Goal: Consume media (video, audio): Consume media (video, audio)

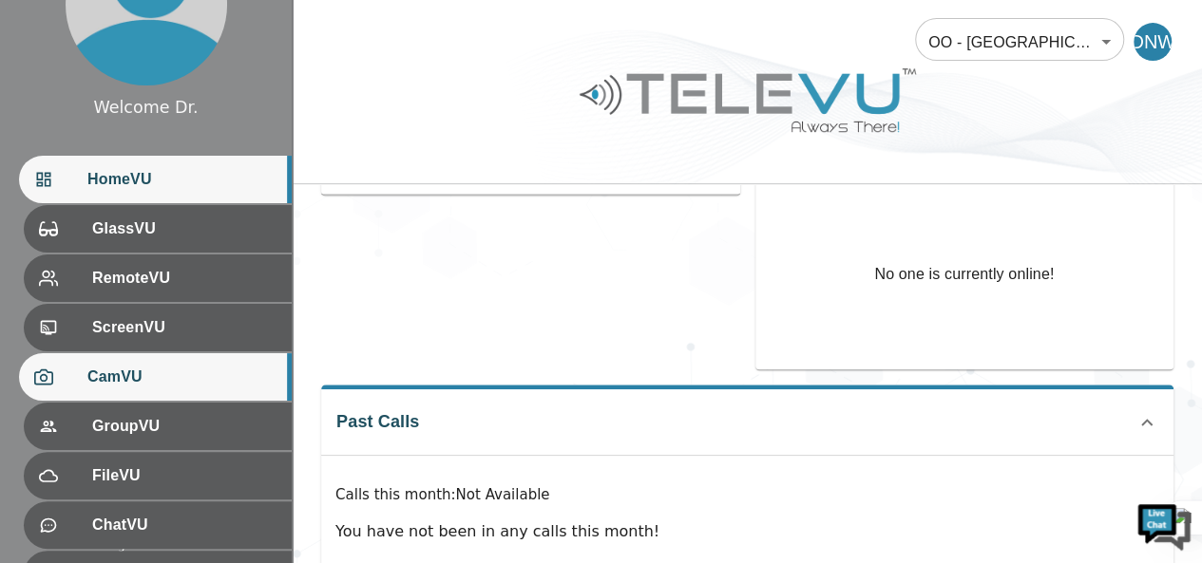
scroll to position [275, 0]
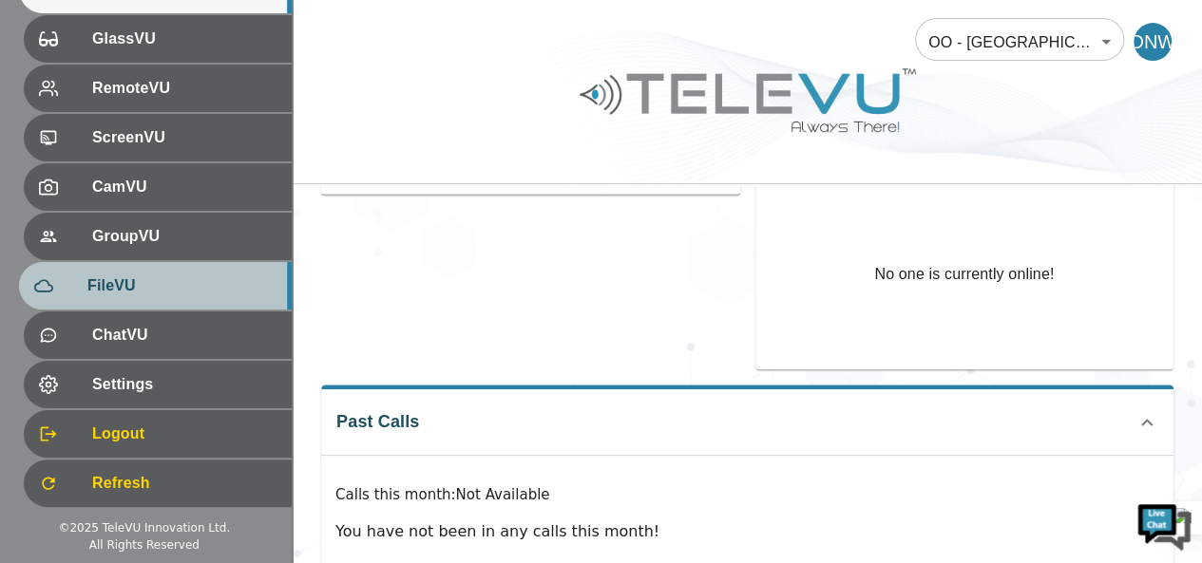
click at [157, 288] on span "FileVU" at bounding box center [181, 285] width 189 height 23
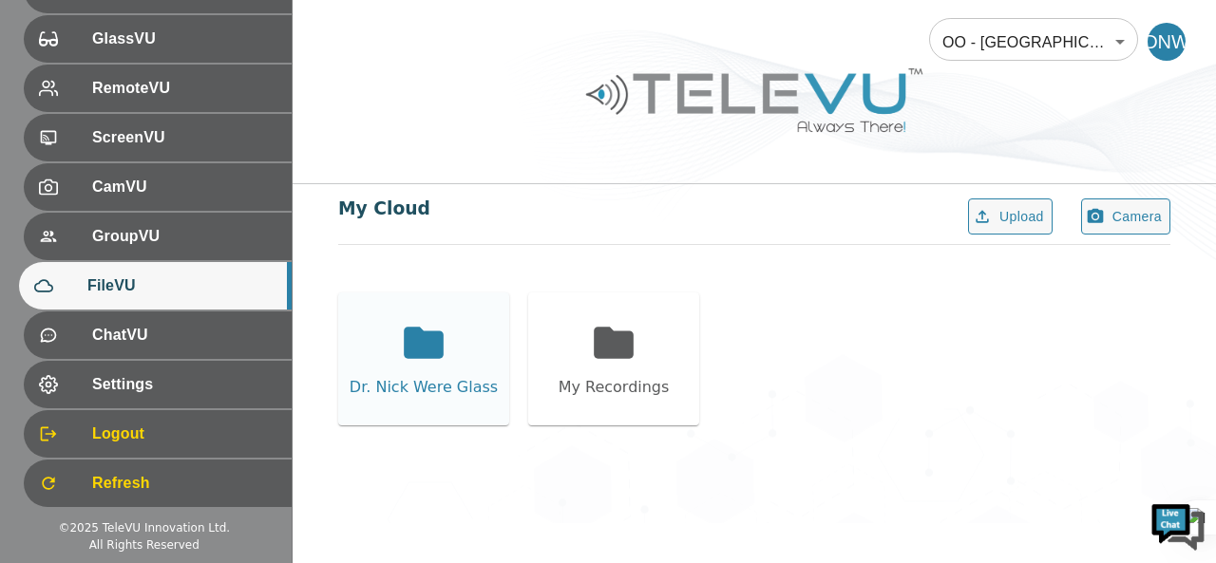
click at [456, 356] on div "Dr. Nick Were Glass" at bounding box center [423, 359] width 171 height 133
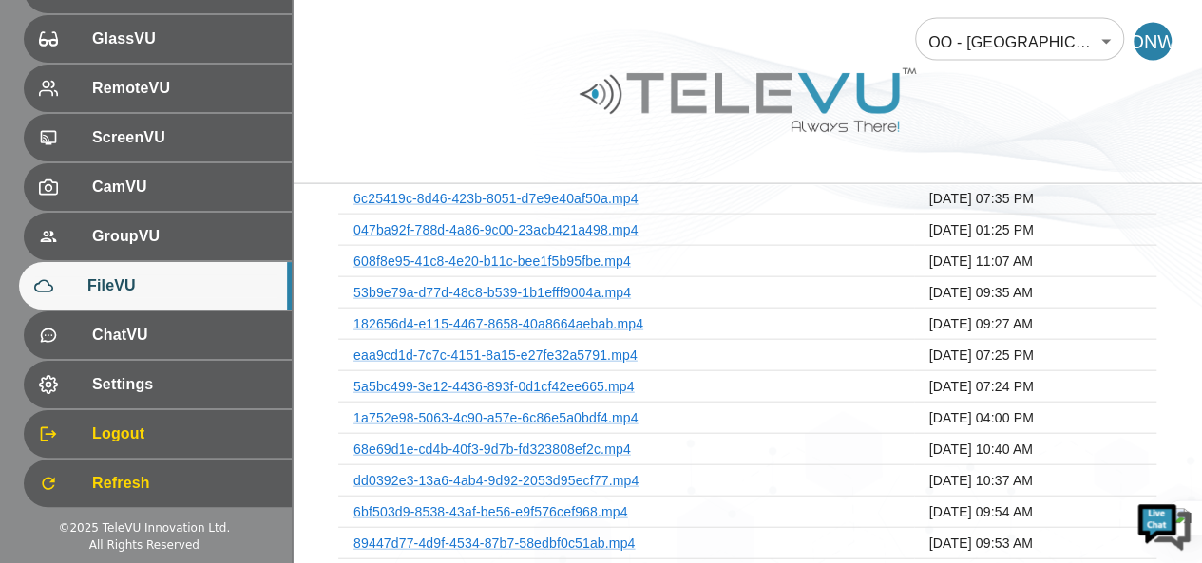
scroll to position [2540, 0]
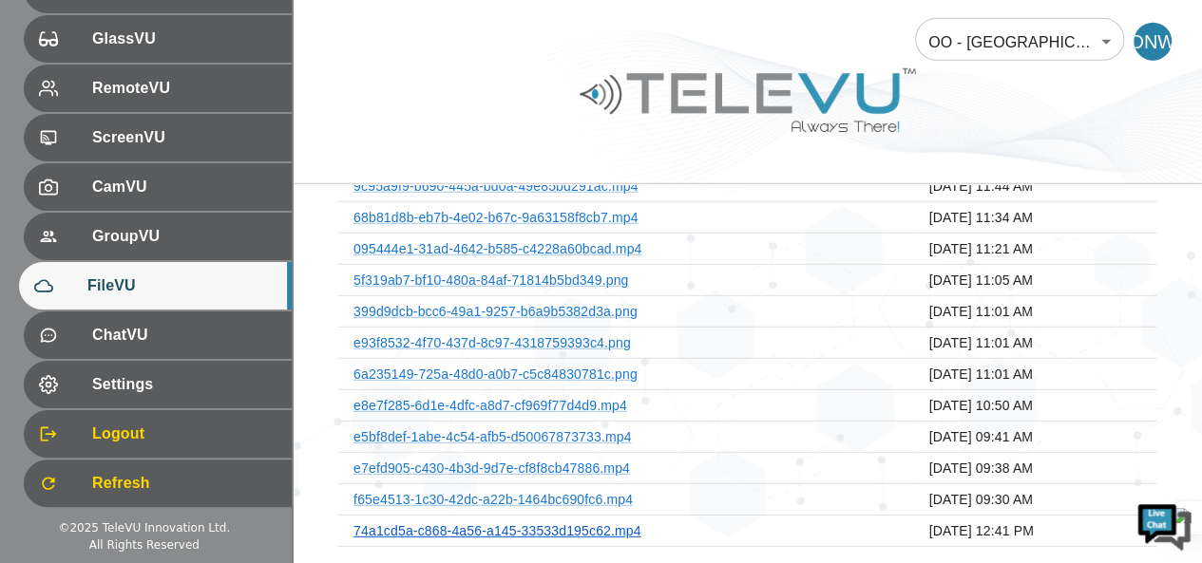
click at [568, 523] on link "74a1cd5a-c868-4a56-a145-33533d195c62.mp4" at bounding box center [497, 530] width 288 height 15
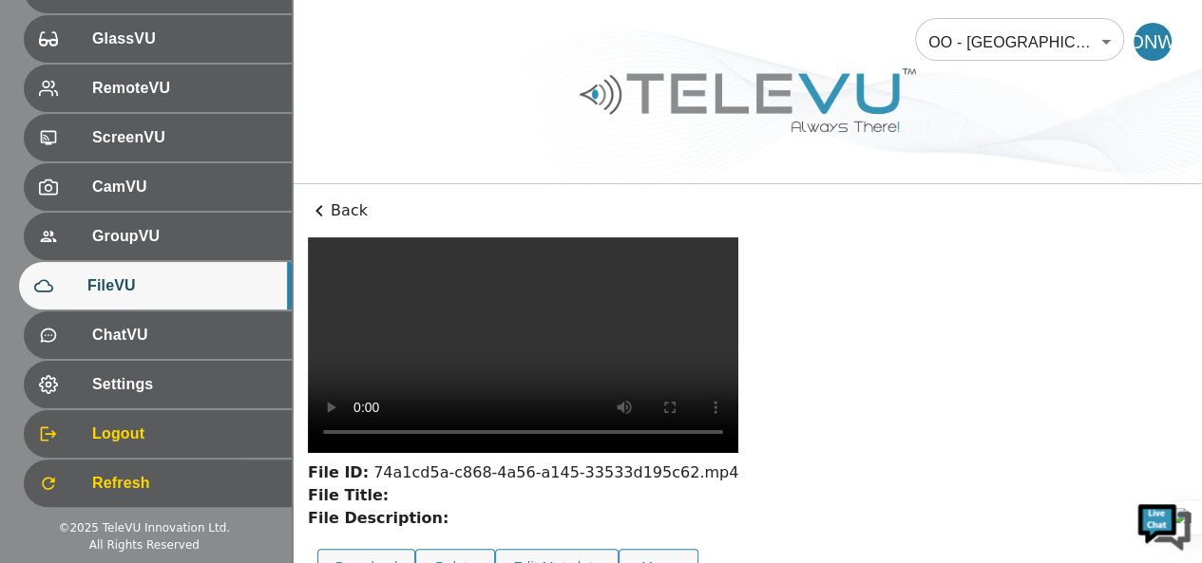
click at [335, 211] on p "Back" at bounding box center [747, 210] width 879 height 23
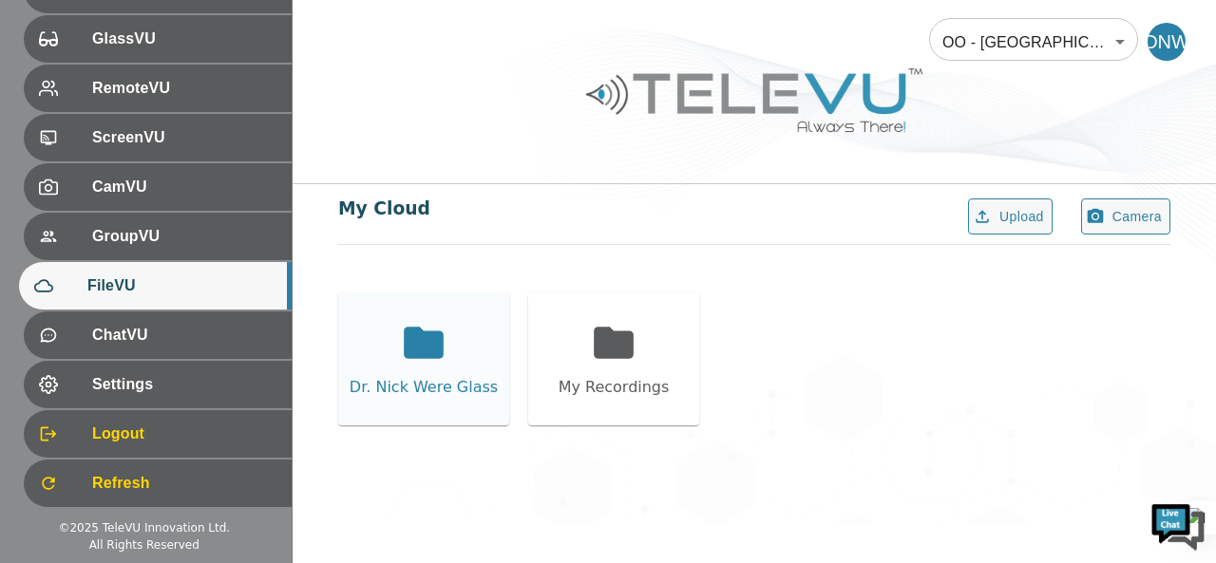
click at [422, 377] on div "Dr. Nick Were Glass" at bounding box center [424, 387] width 148 height 23
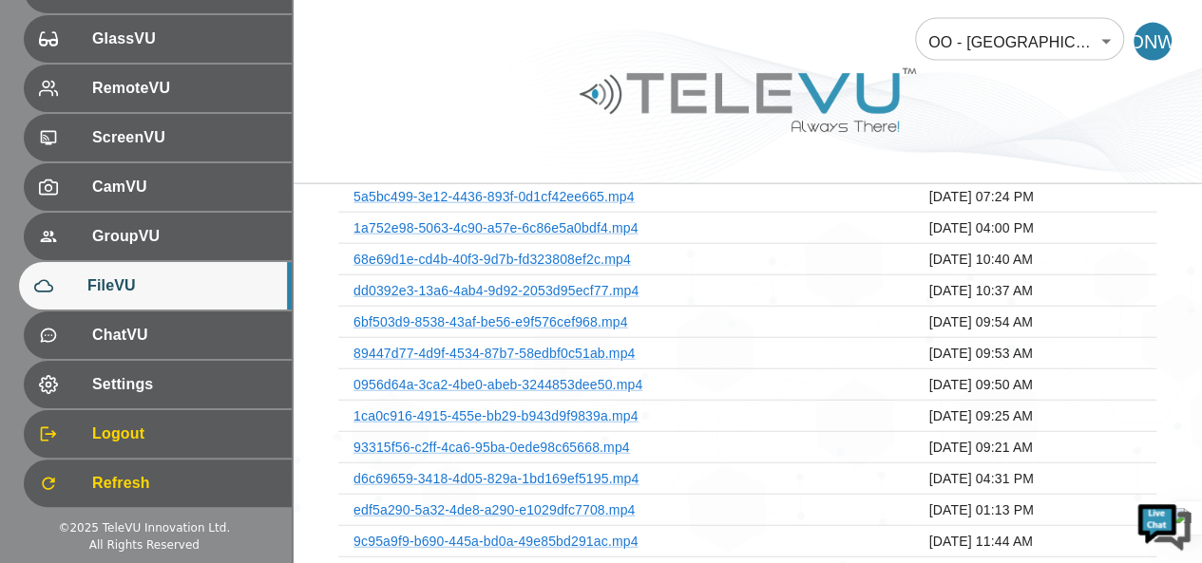
scroll to position [2540, 0]
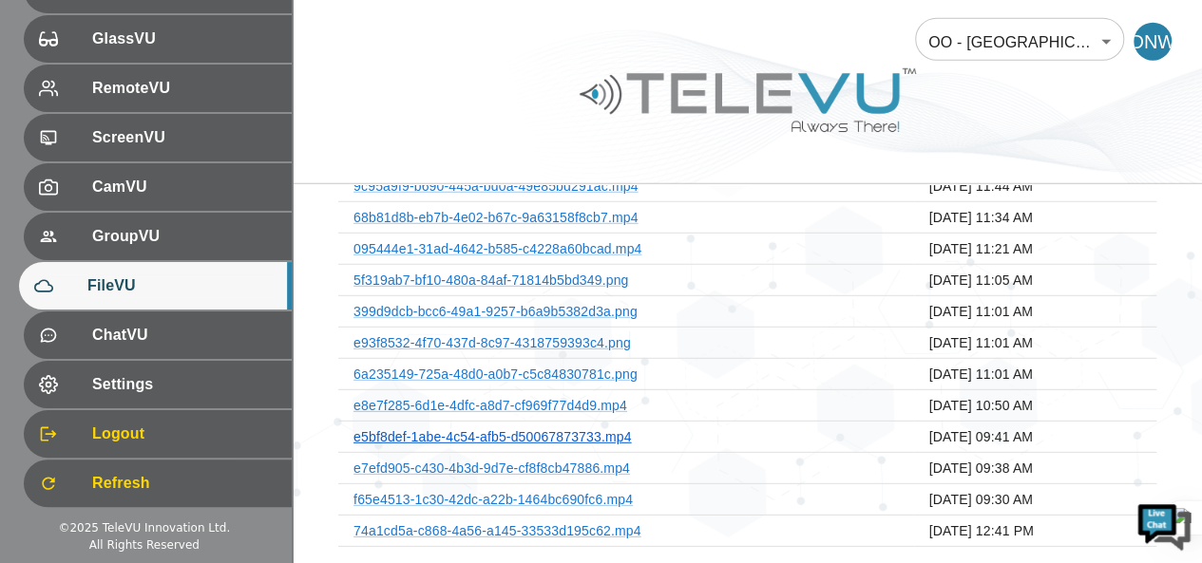
click at [604, 429] on link "e5bf8def-1abe-4c54-afb5-d50067873733.mp4" at bounding box center [491, 436] width 277 height 15
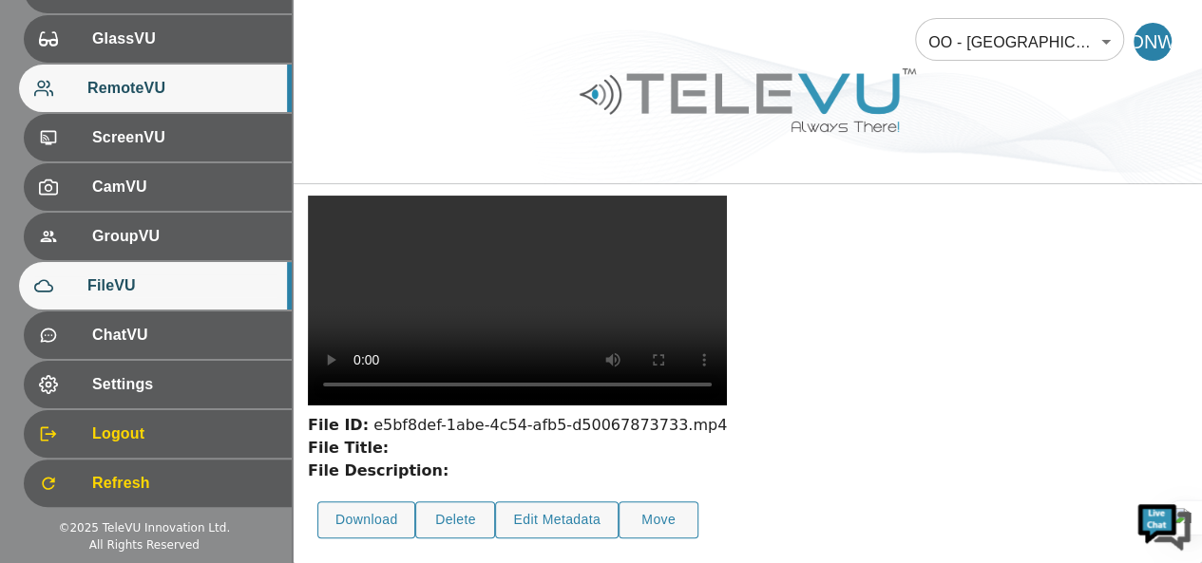
scroll to position [231, 0]
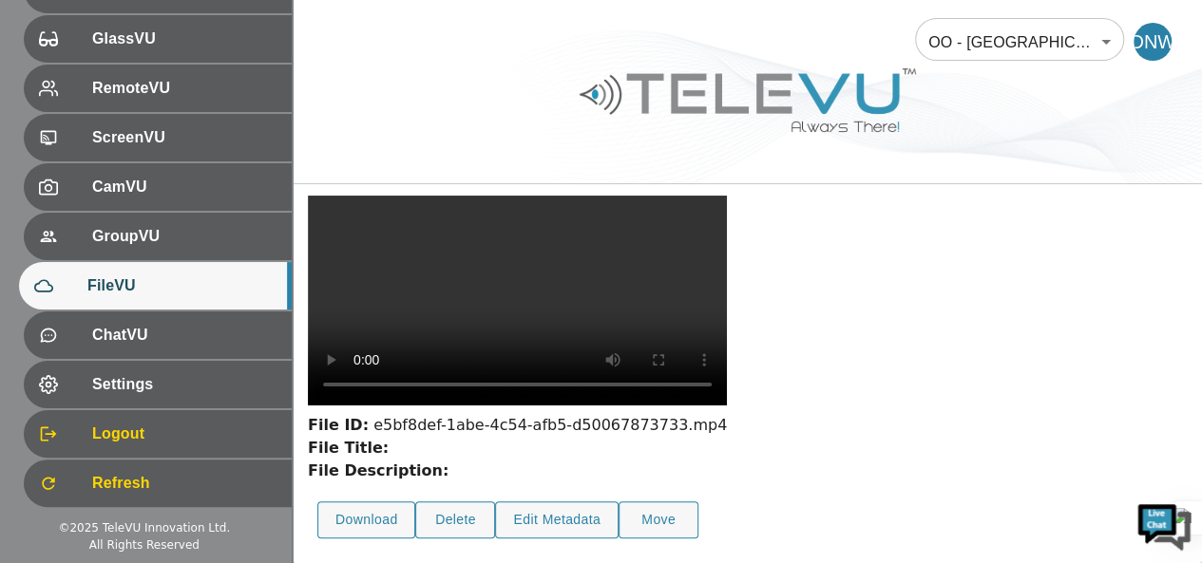
scroll to position [95, 0]
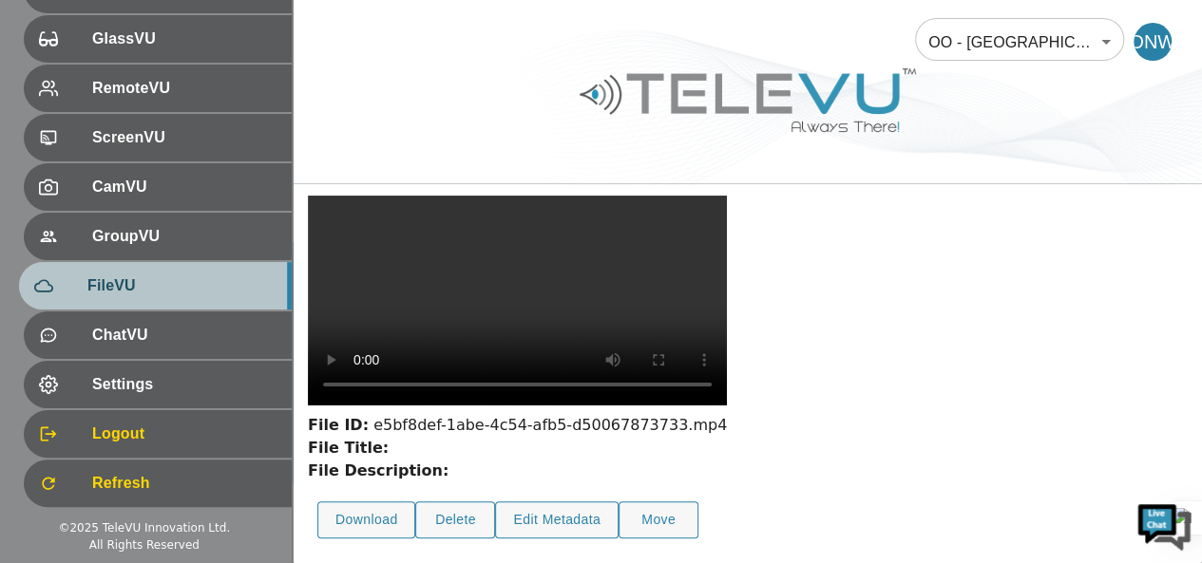
click at [210, 279] on span "FileVU" at bounding box center [181, 285] width 189 height 23
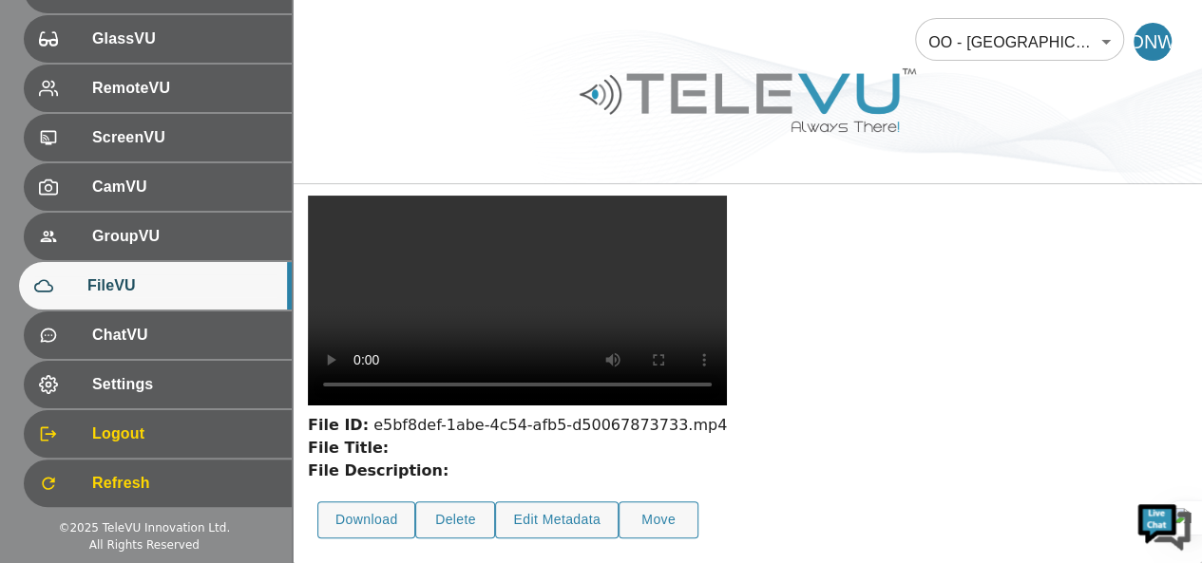
scroll to position [231, 0]
click at [120, 276] on span "FileVU" at bounding box center [181, 285] width 189 height 23
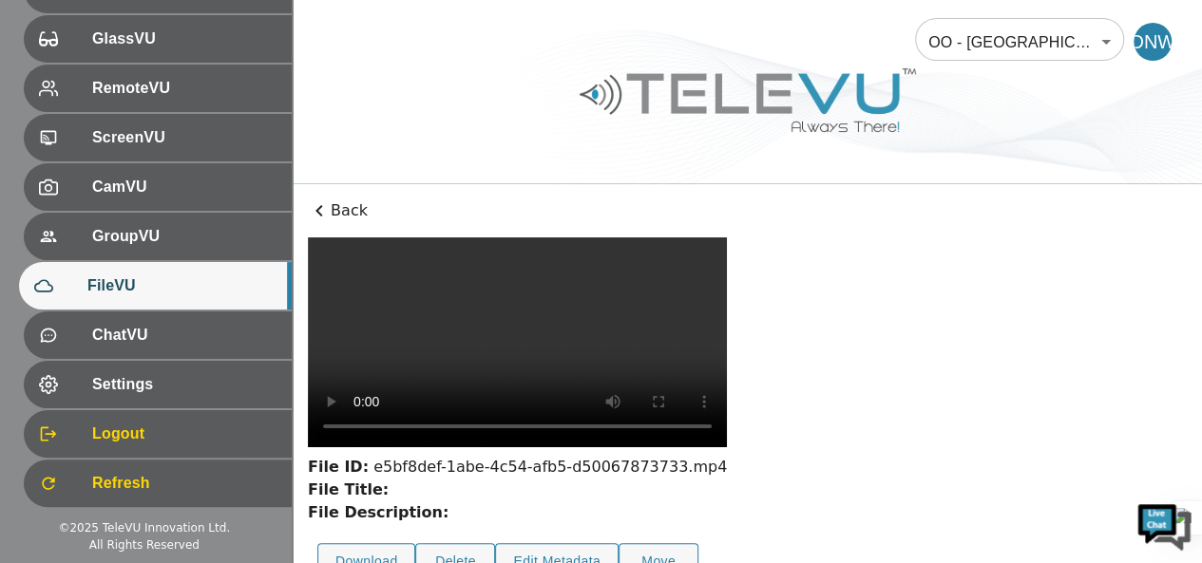
click at [343, 225] on div "Back File ID: e5bf8def-1abe-4c54-afb5-d50067873733.mp4 File Title: File Descrip…" at bounding box center [747, 394] width 909 height 421
click at [341, 212] on p "Back" at bounding box center [747, 210] width 879 height 23
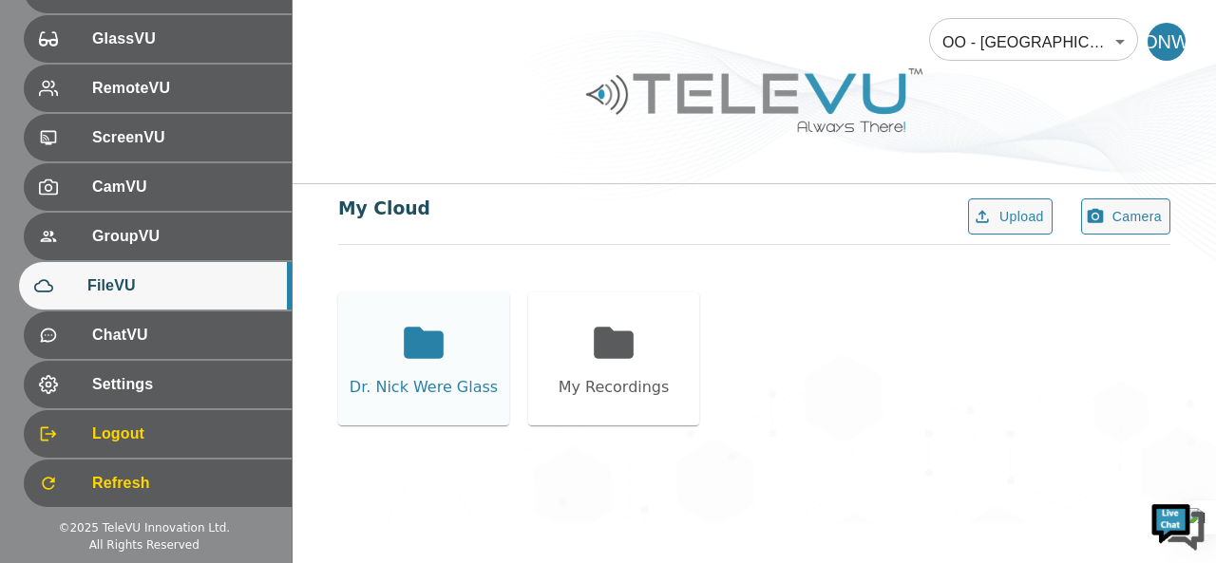
click at [452, 360] on div "Dr. Nick Were Glass" at bounding box center [423, 359] width 171 height 133
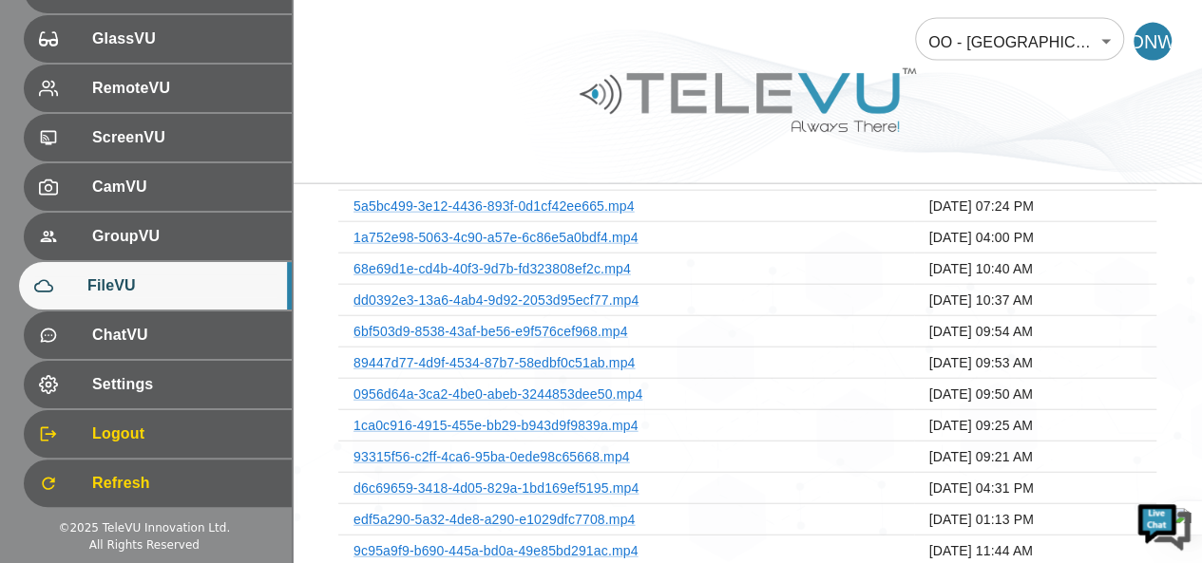
scroll to position [2540, 0]
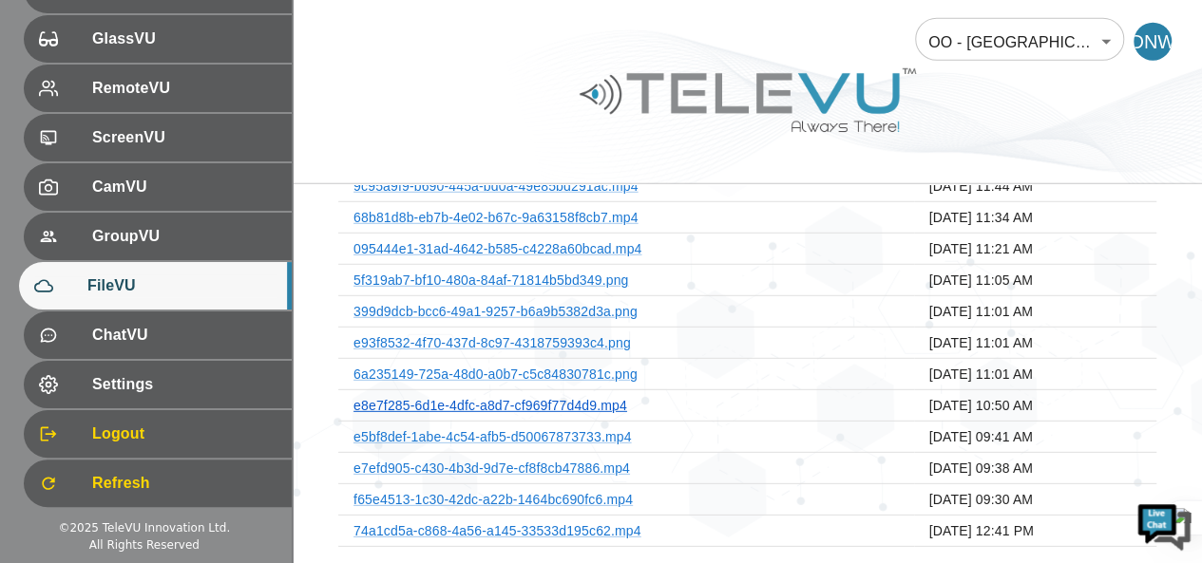
click at [587, 398] on link "e8e7f285-6d1e-4dfc-a8d7-cf969f77d4d9.mp4" at bounding box center [490, 405] width 274 height 15
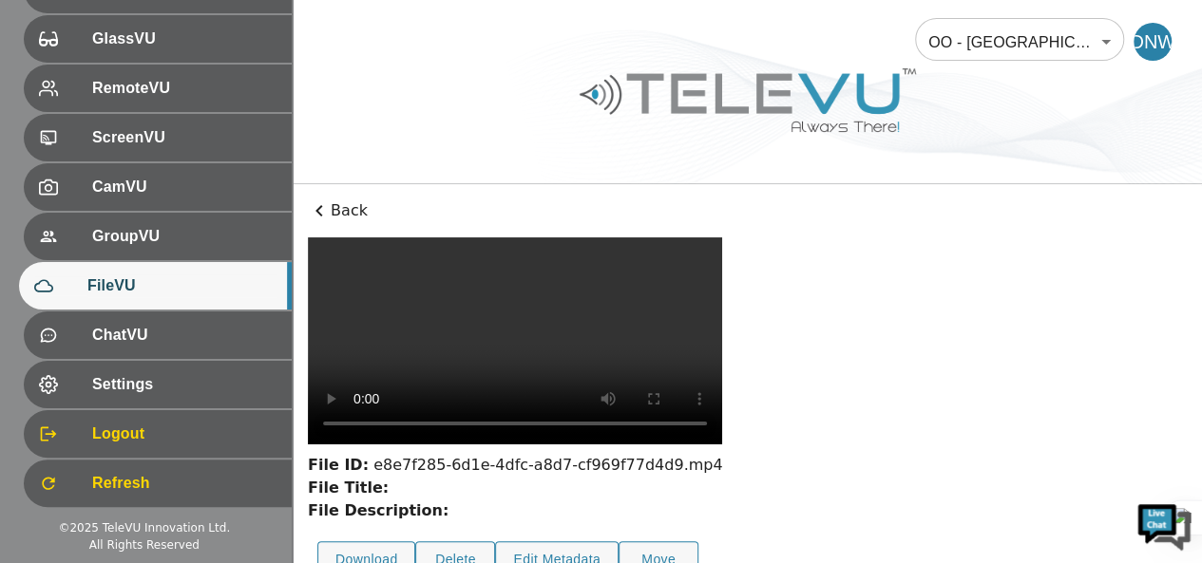
scroll to position [95, 0]
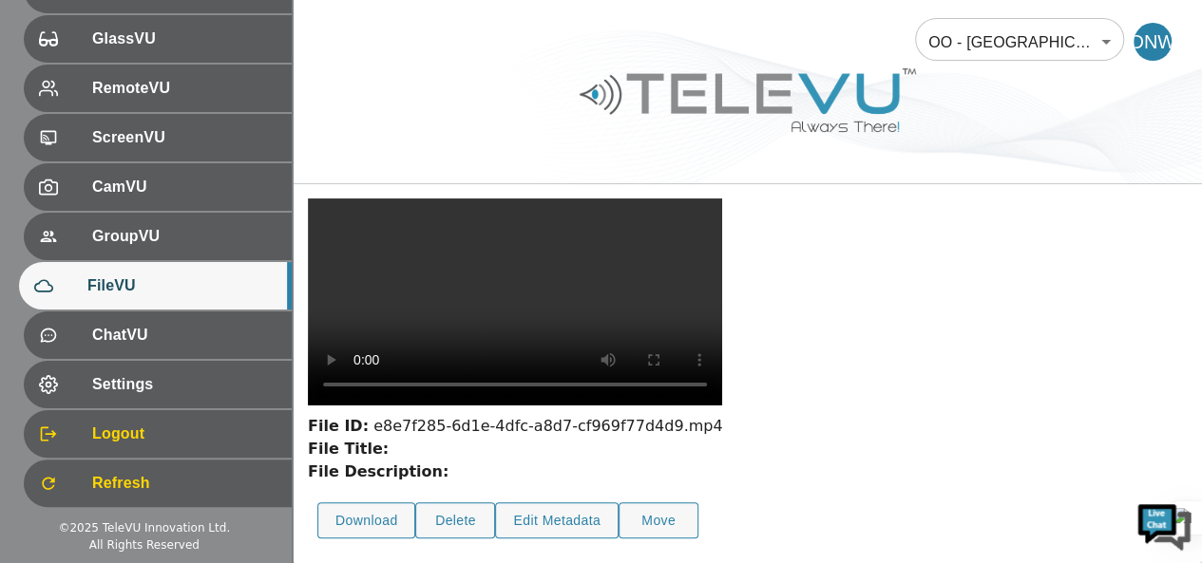
click at [591, 159] on div at bounding box center [747, 114] width 909 height 107
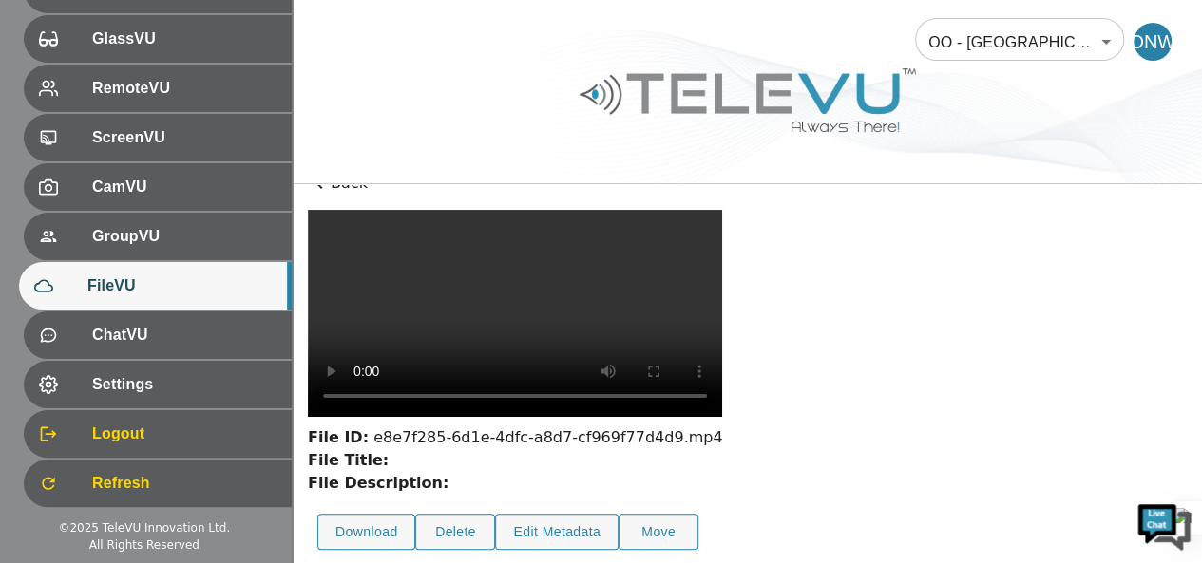
scroll to position [0, 0]
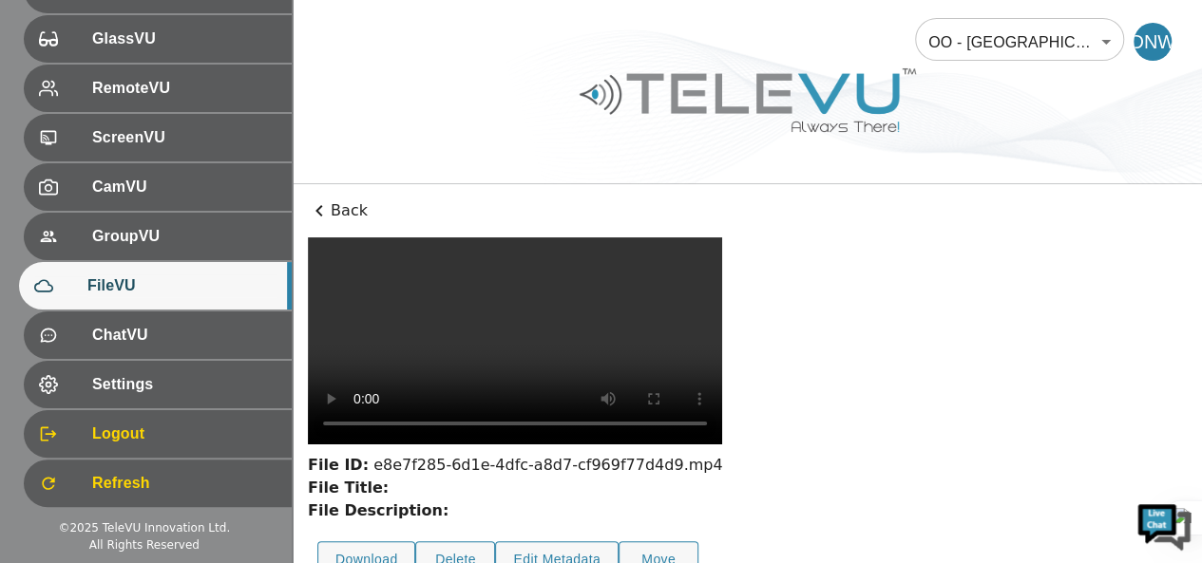
drag, startPoint x: 465, startPoint y: 238, endPoint x: 479, endPoint y: 270, distance: 34.0
click at [479, 270] on video at bounding box center [515, 340] width 414 height 207
drag, startPoint x: 509, startPoint y: 238, endPoint x: 520, endPoint y: 231, distance: 12.9
click at [520, 231] on div "Back File ID: e8e7f285-6d1e-4dfc-a8d7-cf969f77d4d9.mp4 File Title: File Descrip…" at bounding box center [747, 393] width 909 height 419
drag, startPoint x: 524, startPoint y: 234, endPoint x: 587, endPoint y: 235, distance: 62.7
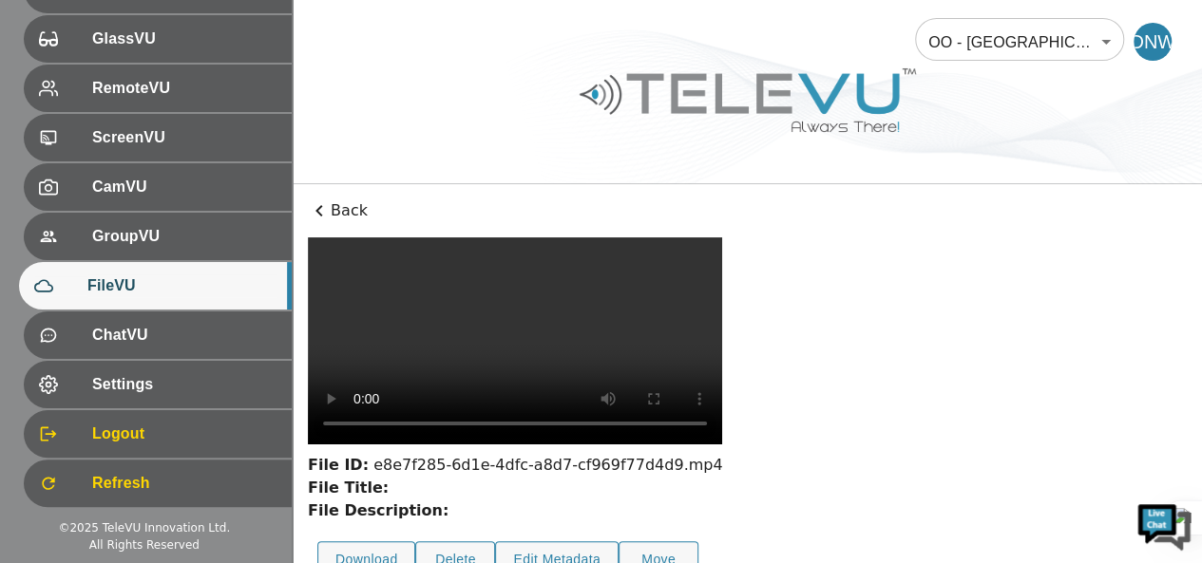
click at [587, 235] on div "Back File ID: e8e7f285-6d1e-4dfc-a8d7-cf969f77d4d9.mp4 File Title: File Descrip…" at bounding box center [747, 393] width 909 height 419
drag, startPoint x: 587, startPoint y: 235, endPoint x: 629, endPoint y: 228, distance: 42.3
click at [629, 228] on div "Back File ID: e8e7f285-6d1e-4dfc-a8d7-cf969f77d4d9.mp4 File Title: File Descrip…" at bounding box center [747, 393] width 909 height 419
drag, startPoint x: 639, startPoint y: 235, endPoint x: 762, endPoint y: 233, distance: 122.5
click at [762, 233] on div "Back File ID: e8e7f285-6d1e-4dfc-a8d7-cf969f77d4d9.mp4 File Title: File Descrip…" at bounding box center [747, 393] width 909 height 419
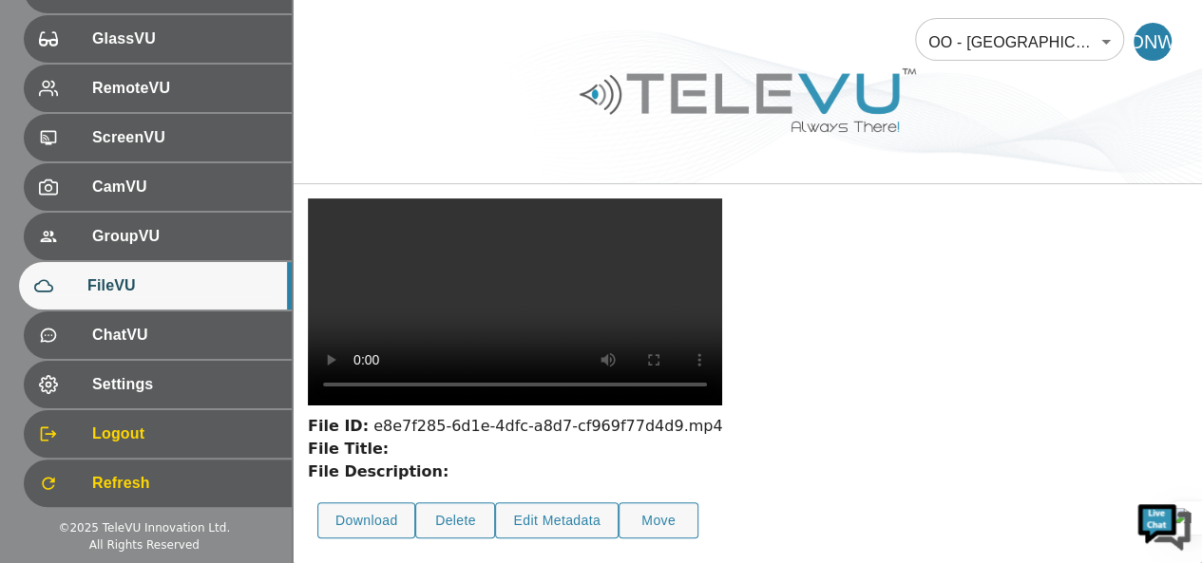
scroll to position [190, 0]
click at [1088, 377] on div "File ID: e8e7f285-6d1e-4dfc-a8d7-cf969f77d4d9.mp4 File Title: File Description:…" at bounding box center [747, 374] width 879 height 350
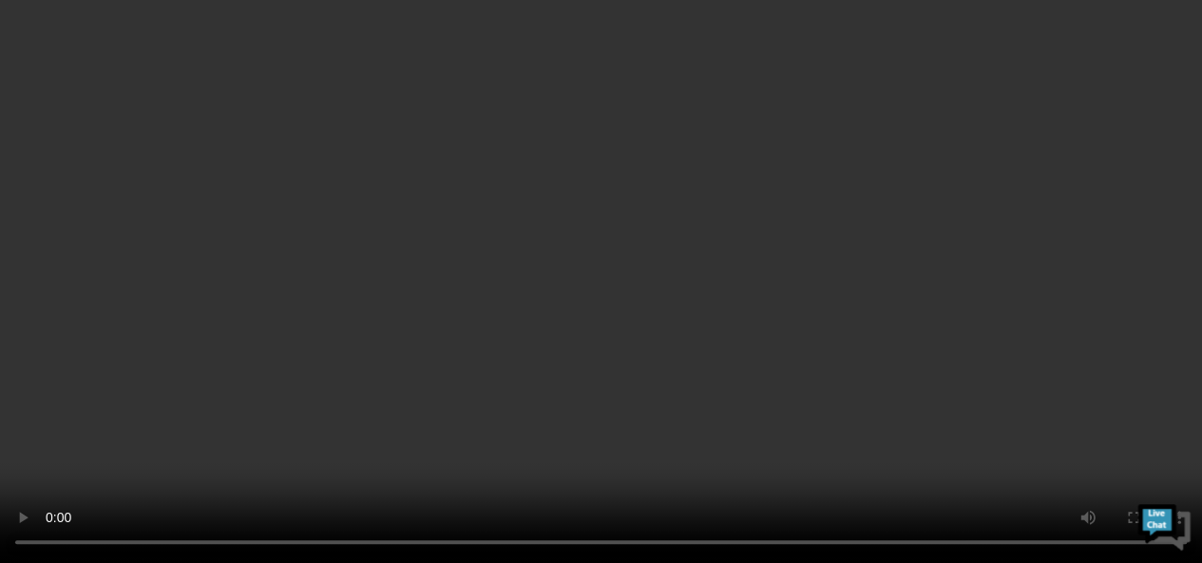
scroll to position [275, 0]
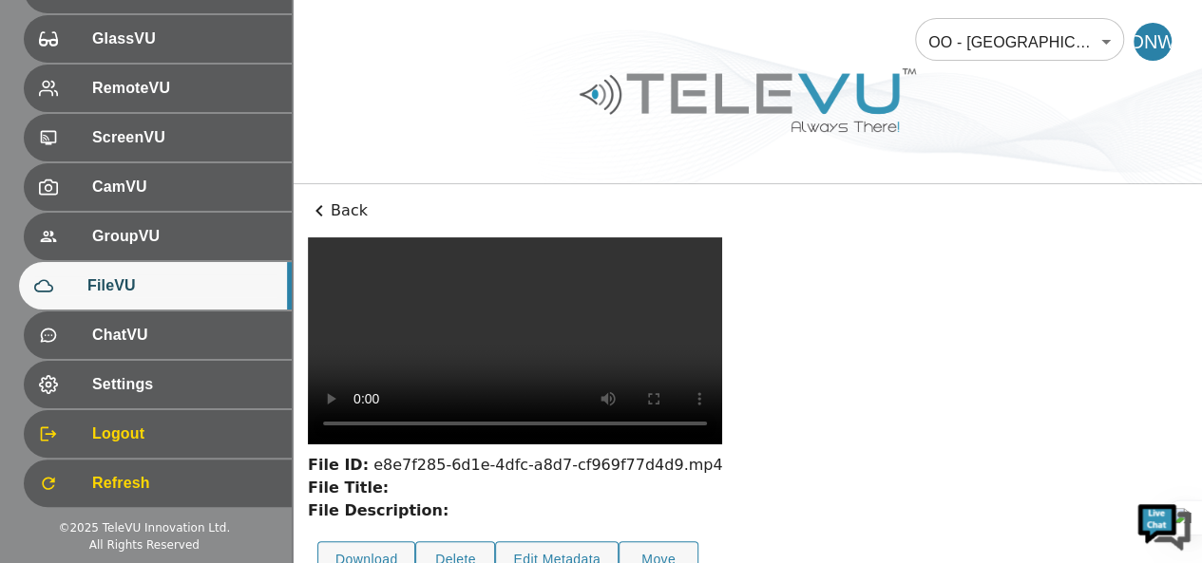
click at [722, 347] on video at bounding box center [515, 340] width 414 height 207
